Goal: Transaction & Acquisition: Purchase product/service

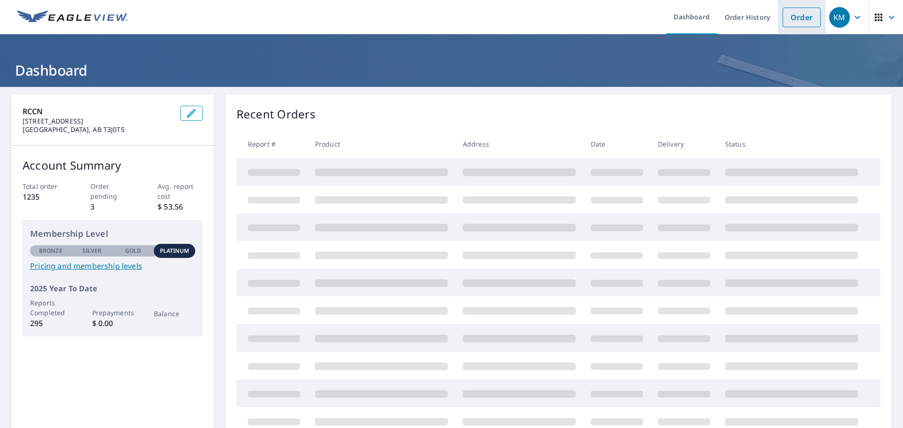
click at [794, 18] on link "Order" at bounding box center [801, 18] width 38 height 20
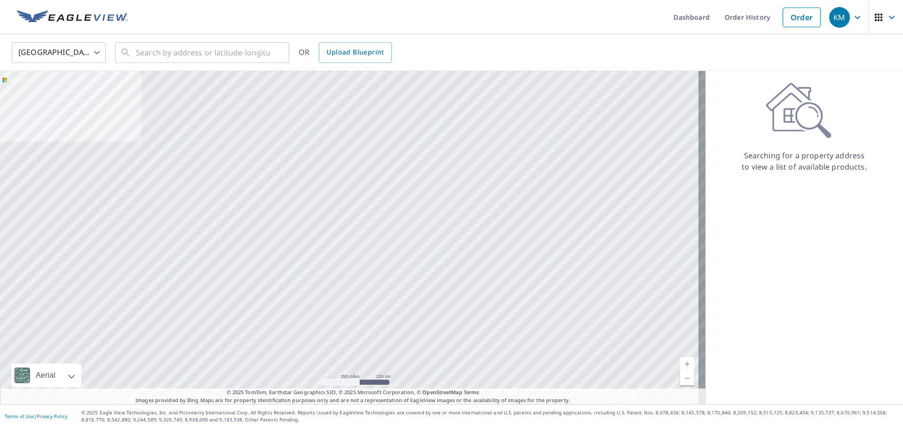
click at [101, 53] on body "KM KM Dashboard Order History Order KM United States US ​ ​ OR Upload Blueprint…" at bounding box center [451, 214] width 903 height 428
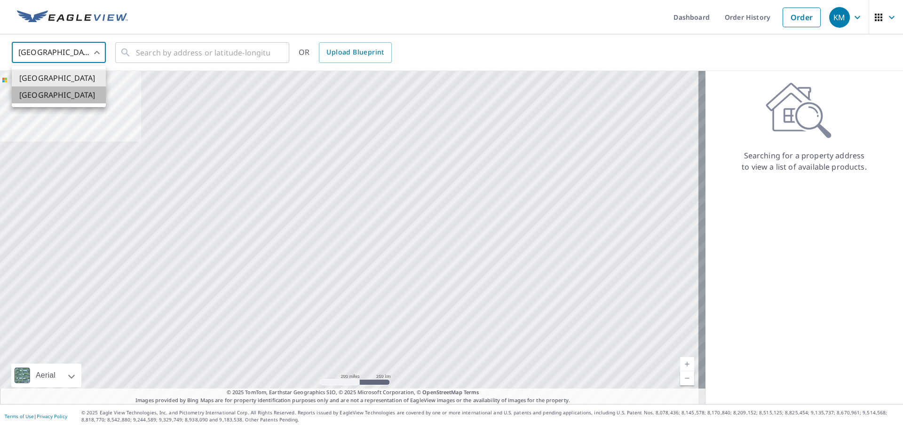
click at [40, 95] on li "[GEOGRAPHIC_DATA]" at bounding box center [59, 95] width 94 height 17
type input "CA"
click at [194, 54] on input "text" at bounding box center [203, 53] width 134 height 26
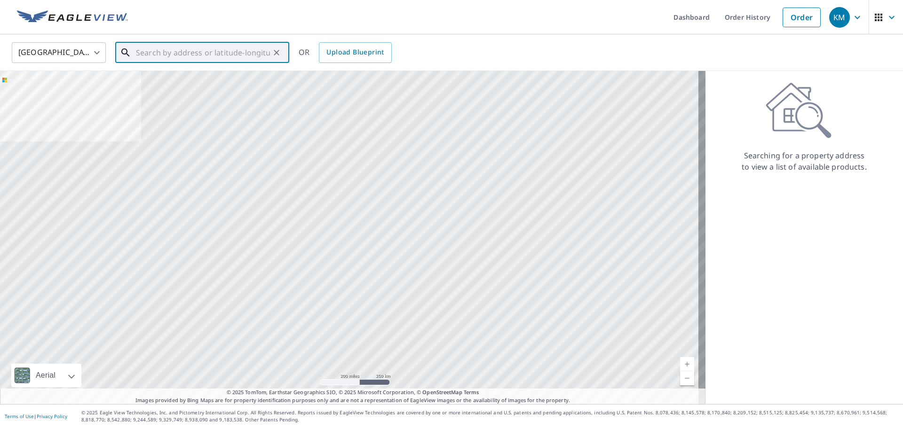
paste input "1240D CASSILS PLACE E"
click at [203, 78] on span "[STREET_ADDRESS][PERSON_NAME]" at bounding box center [208, 79] width 148 height 11
type input "[STREET_ADDRESS][PERSON_NAME]"
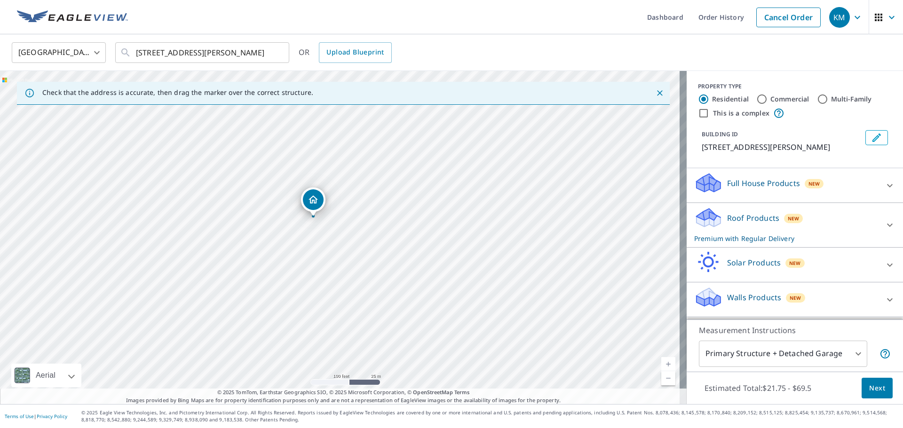
drag, startPoint x: 304, startPoint y: 258, endPoint x: 339, endPoint y: 277, distance: 38.9
click at [339, 277] on div "1240D CASSILS PLACE E [PERSON_NAME] T0J2A0" at bounding box center [343, 237] width 687 height 333
